Goal: Entertainment & Leisure: Consume media (video, audio)

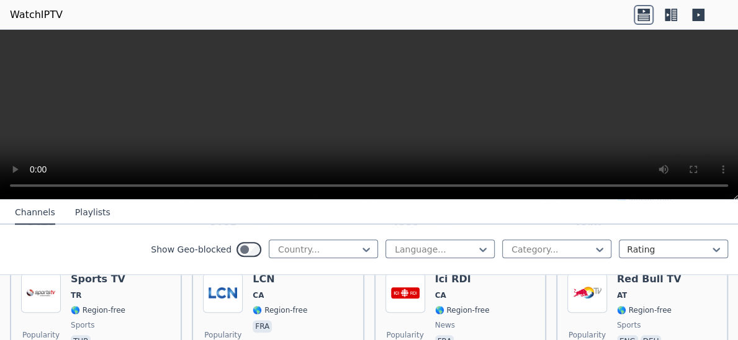
scroll to position [551, 0]
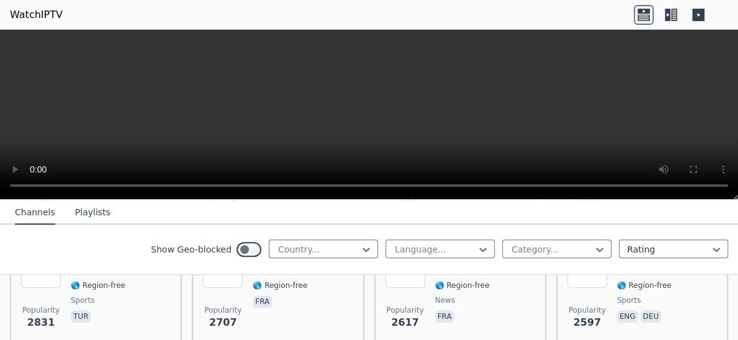
click at [91, 214] on button "Playlists" at bounding box center [92, 213] width 35 height 24
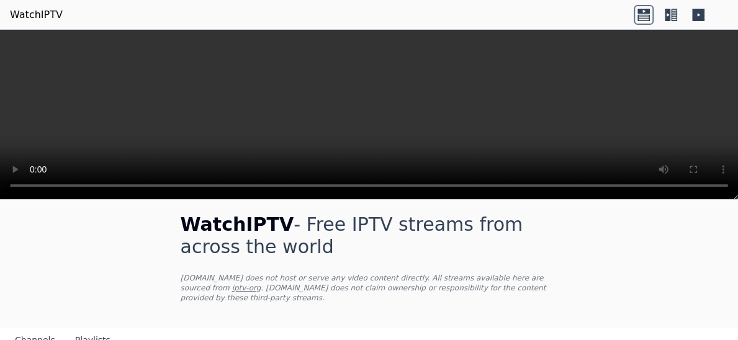
scroll to position [0, 0]
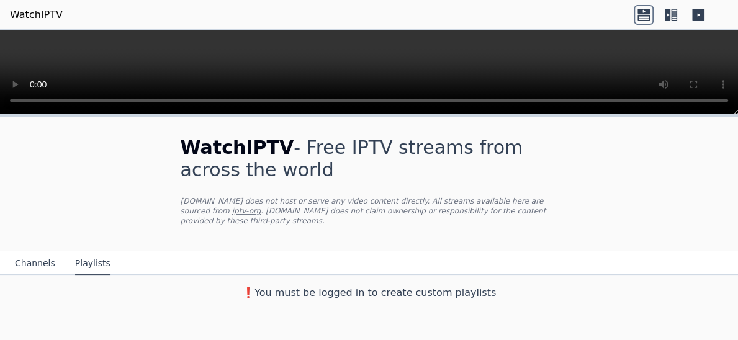
drag, startPoint x: 734, startPoint y: 197, endPoint x: 696, endPoint y: 48, distance: 153.9
click at [696, 48] on div at bounding box center [369, 72] width 738 height 85
click at [377, 323] on div "WatchIPTV - Free IPTV streams from across the world [DOMAIN_NAME] does not host…" at bounding box center [369, 227] width 738 height 225
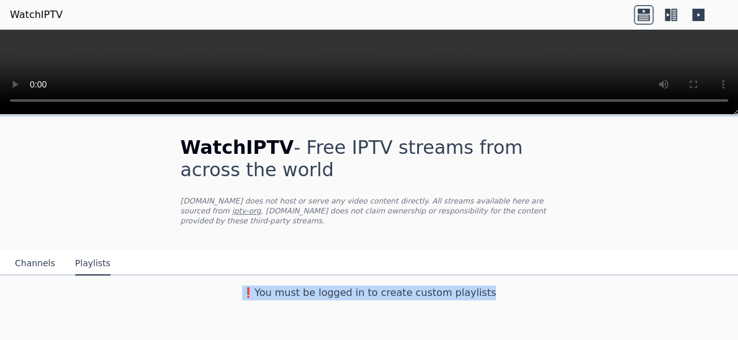
drag, startPoint x: 609, startPoint y: 305, endPoint x: 598, endPoint y: 242, distance: 64.2
click at [598, 242] on div "WatchIPTV - Free IPTV streams from across the world [DOMAIN_NAME] does not host…" at bounding box center [369, 227] width 738 height 225
click at [410, 289] on h3 "❗️You must be logged in to create custom playlists" at bounding box center [369, 293] width 417 height 15
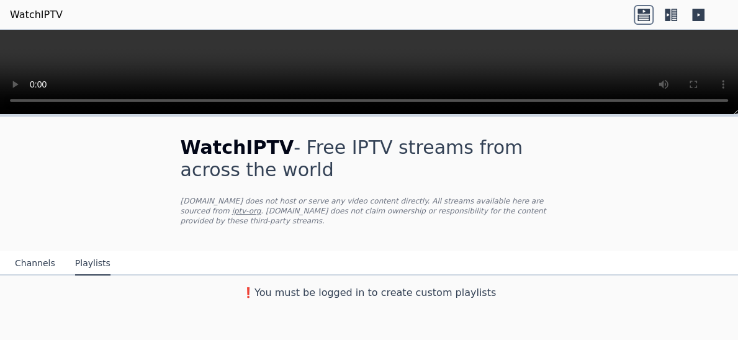
click at [581, 299] on div "WatchIPTV - Free IPTV streams from across the world [DOMAIN_NAME] does not host…" at bounding box center [369, 227] width 738 height 225
click at [639, 14] on icon at bounding box center [644, 15] width 20 height 20
click at [672, 14] on icon at bounding box center [674, 15] width 6 height 12
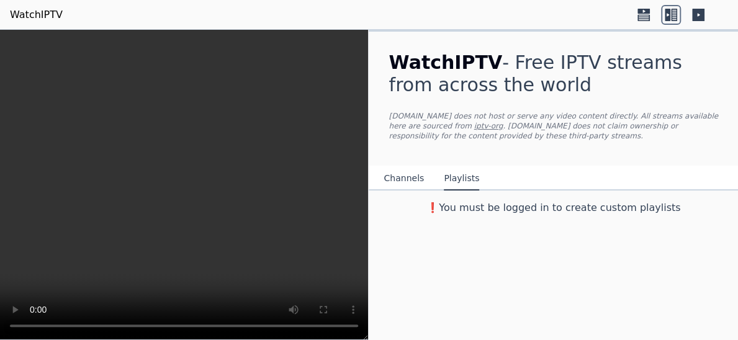
click at [736, 29] on header "WatchIPTV" at bounding box center [369, 15] width 738 height 30
click at [521, 323] on div "WatchIPTV - Free IPTV streams from across the world [DOMAIN_NAME] does not host…" at bounding box center [553, 185] width 369 height 310
click at [404, 178] on button "Channels" at bounding box center [404, 179] width 40 height 24
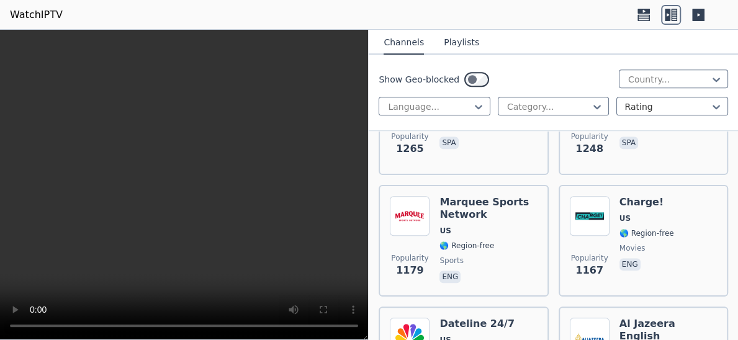
scroll to position [3257, 0]
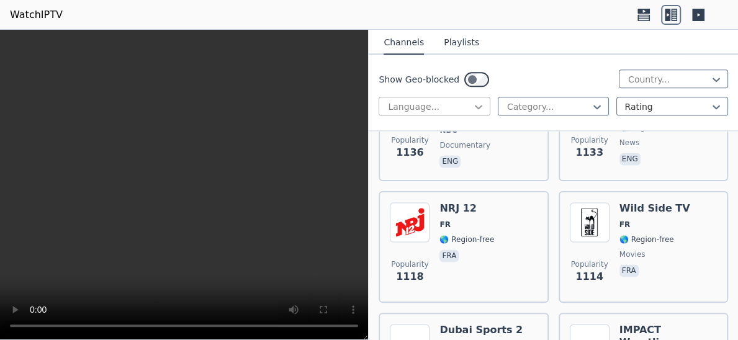
click at [476, 104] on icon at bounding box center [478, 107] width 12 height 12
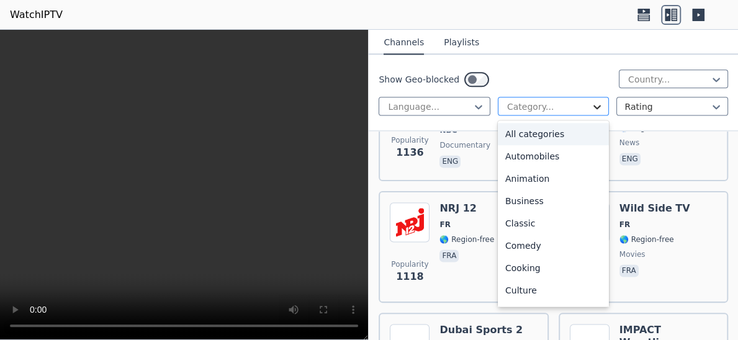
click at [591, 107] on icon at bounding box center [597, 107] width 12 height 12
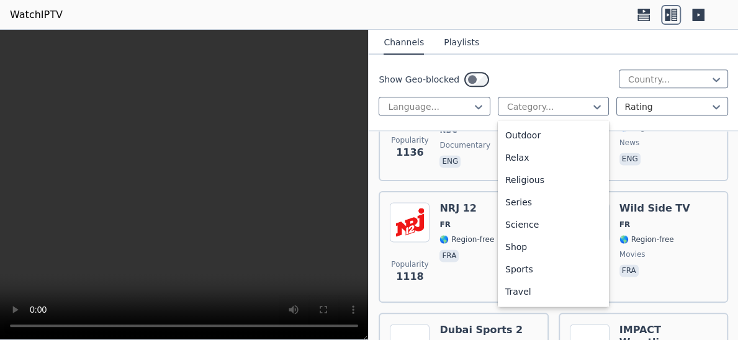
scroll to position [422, 0]
click at [711, 102] on icon at bounding box center [716, 107] width 12 height 12
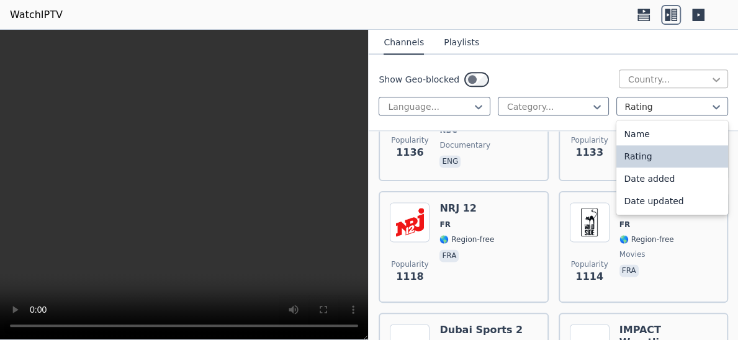
click at [713, 78] on icon at bounding box center [716, 80] width 7 height 4
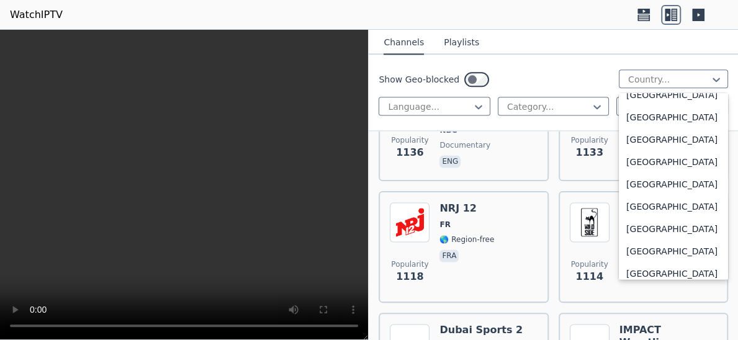
scroll to position [4159, 0]
click at [637, 129] on div "[GEOGRAPHIC_DATA]" at bounding box center [673, 117] width 109 height 22
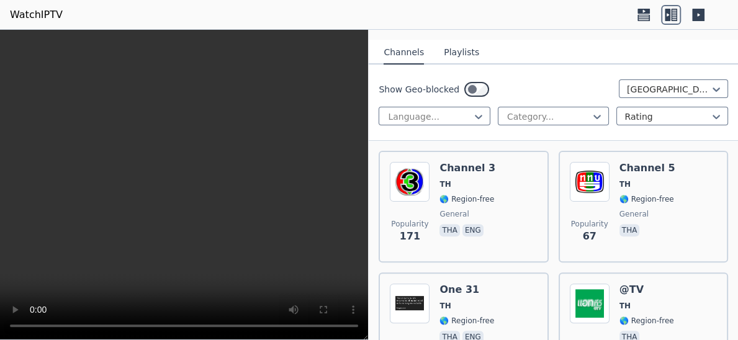
scroll to position [150, 0]
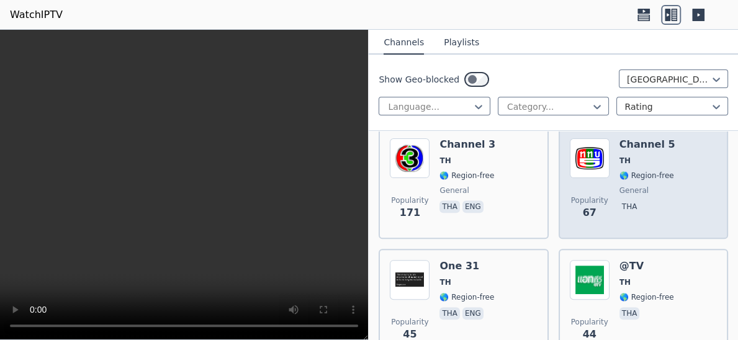
click at [628, 160] on span "TH" at bounding box center [648, 161] width 56 height 10
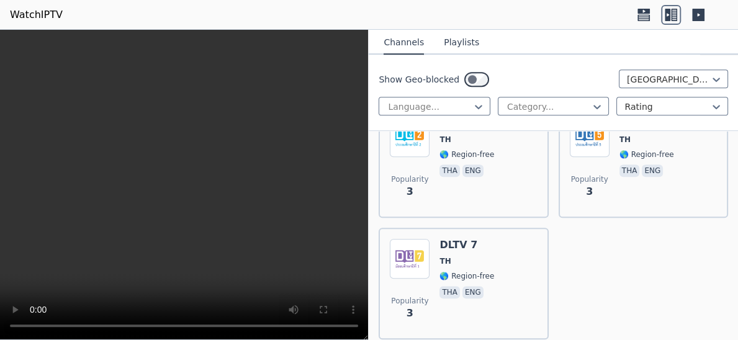
scroll to position [2854, 0]
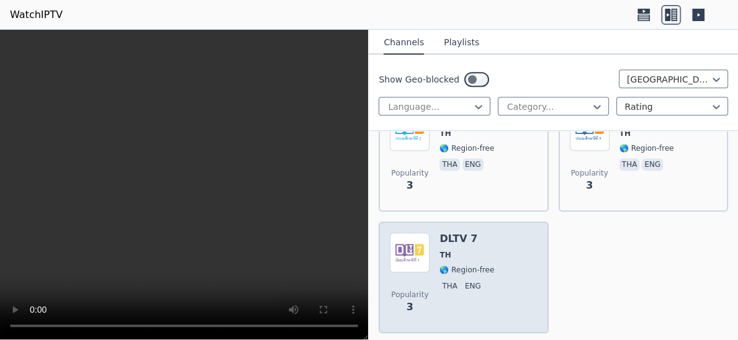
click at [463, 282] on p "eng" at bounding box center [473, 286] width 21 height 12
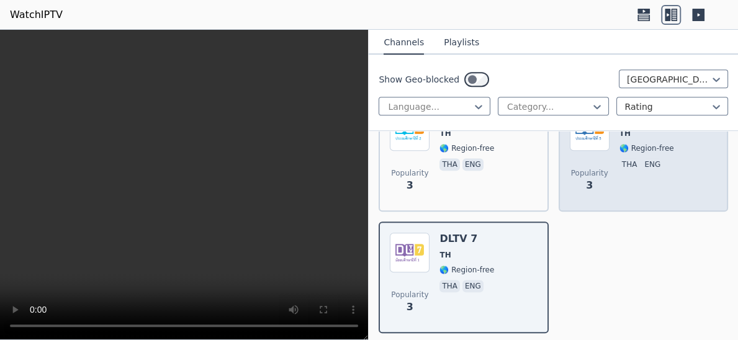
click at [641, 168] on div "DLTV 5 TH 🌎 Region-free tha eng" at bounding box center [647, 155] width 55 height 89
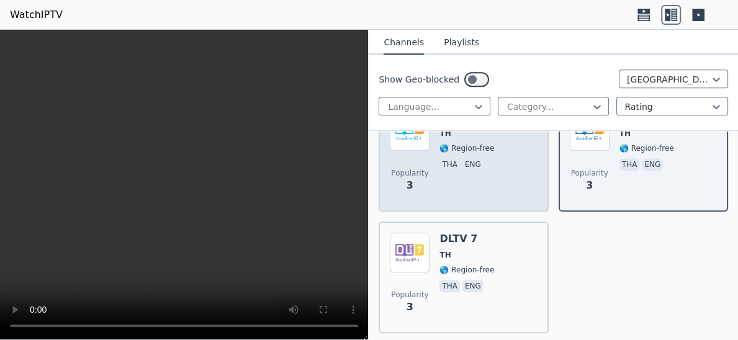
click at [448, 165] on div "DLTV 2 TH 🌎 Region-free tha eng" at bounding box center [467, 155] width 55 height 89
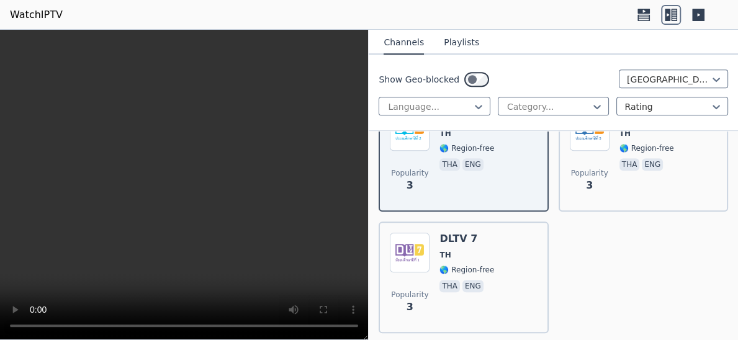
click at [461, 42] on button "Playlists" at bounding box center [461, 43] width 35 height 24
